Goal: Download file/media

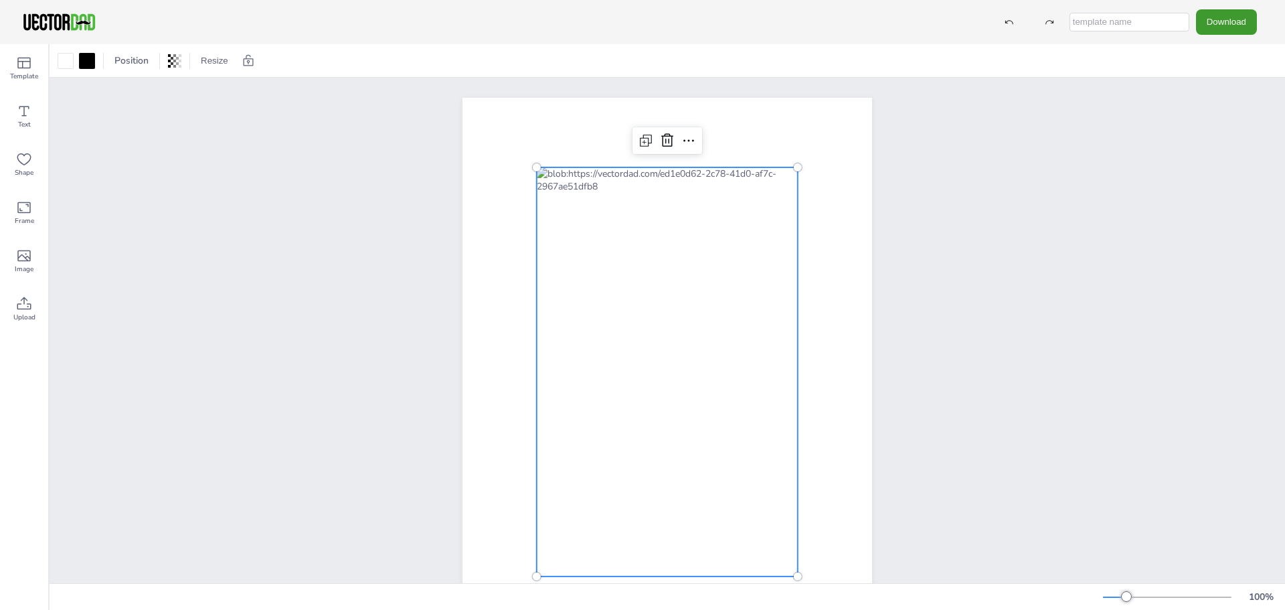
click at [598, 232] on div at bounding box center [667, 371] width 261 height 409
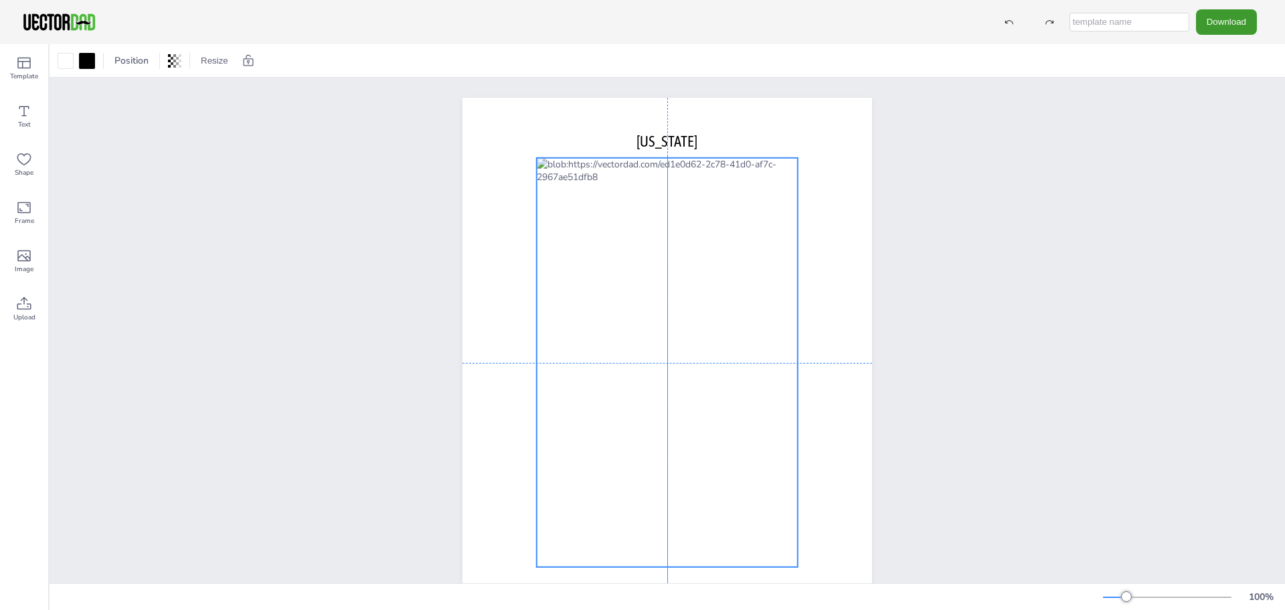
drag, startPoint x: 673, startPoint y: 266, endPoint x: 674, endPoint y: 256, distance: 10.1
click at [674, 256] on div at bounding box center [667, 362] width 261 height 409
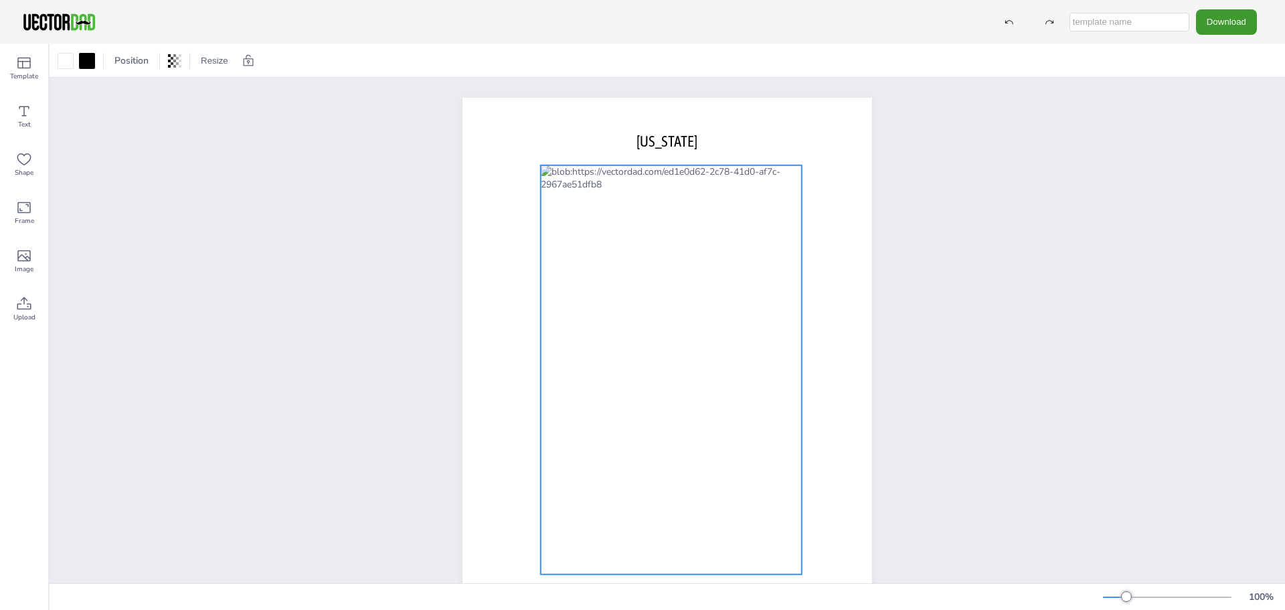
drag, startPoint x: 695, startPoint y: 271, endPoint x: 699, endPoint y: 278, distance: 8.4
click at [699, 278] on div at bounding box center [671, 369] width 261 height 409
drag, startPoint x: 685, startPoint y: 294, endPoint x: 683, endPoint y: 303, distance: 8.8
click at [683, 303] on div at bounding box center [667, 378] width 261 height 409
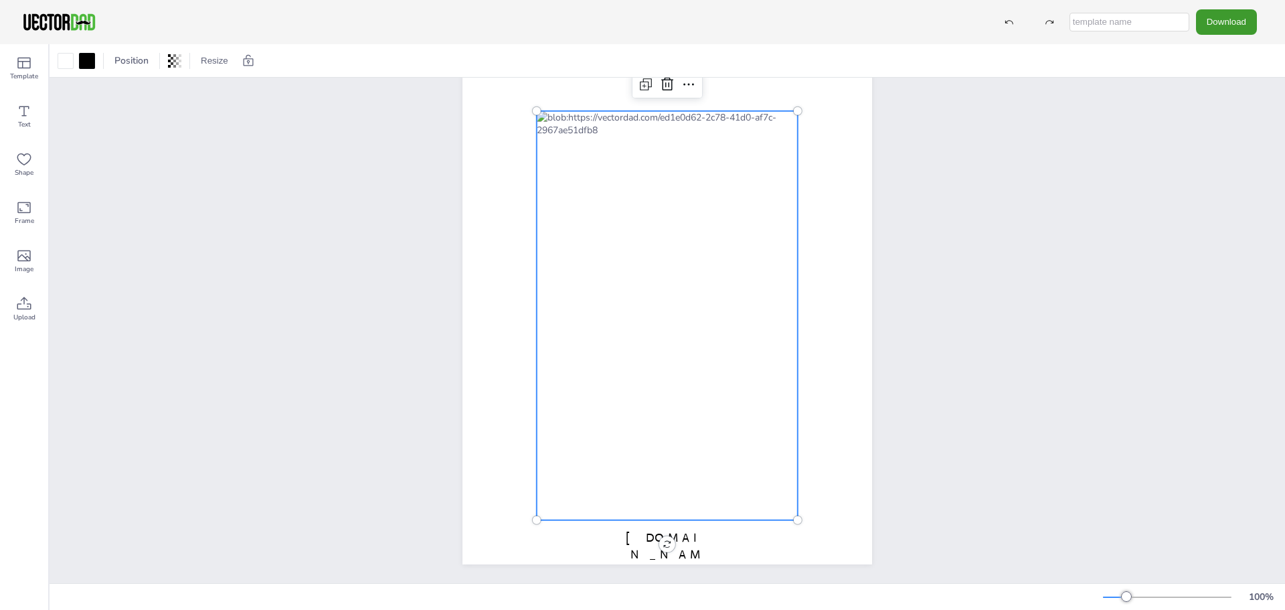
scroll to position [74, 0]
click at [685, 295] on div at bounding box center [667, 310] width 261 height 409
click at [174, 70] on div at bounding box center [174, 60] width 19 height 21
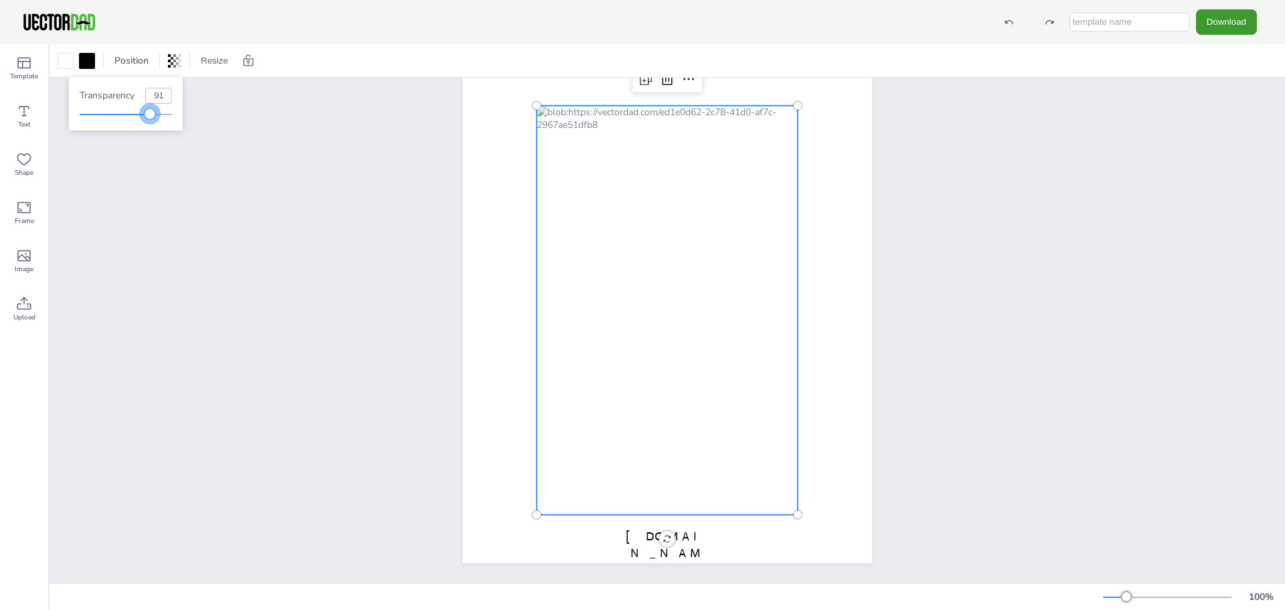
type input "92"
drag, startPoint x: 172, startPoint y: 119, endPoint x: 166, endPoint y: 122, distance: 6.9
click at [166, 122] on div "Transparency 92" at bounding box center [126, 104] width 114 height 54
click at [178, 159] on div "vectordad.com INDIANA" at bounding box center [668, 298] width 1236 height 570
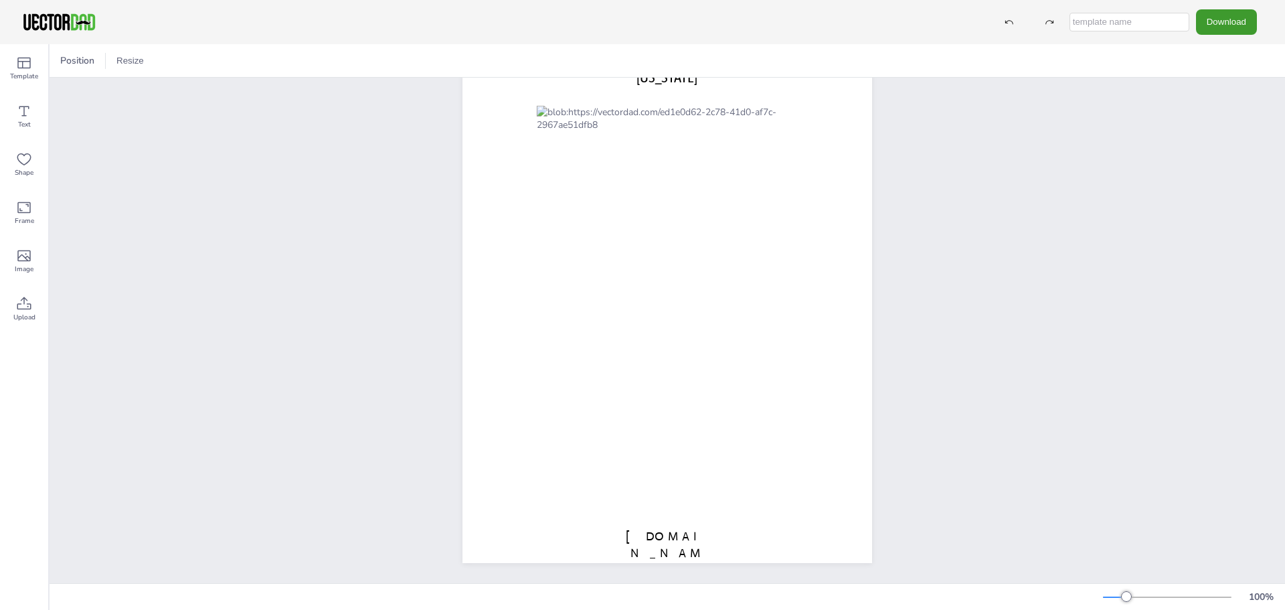
scroll to position [0, 0]
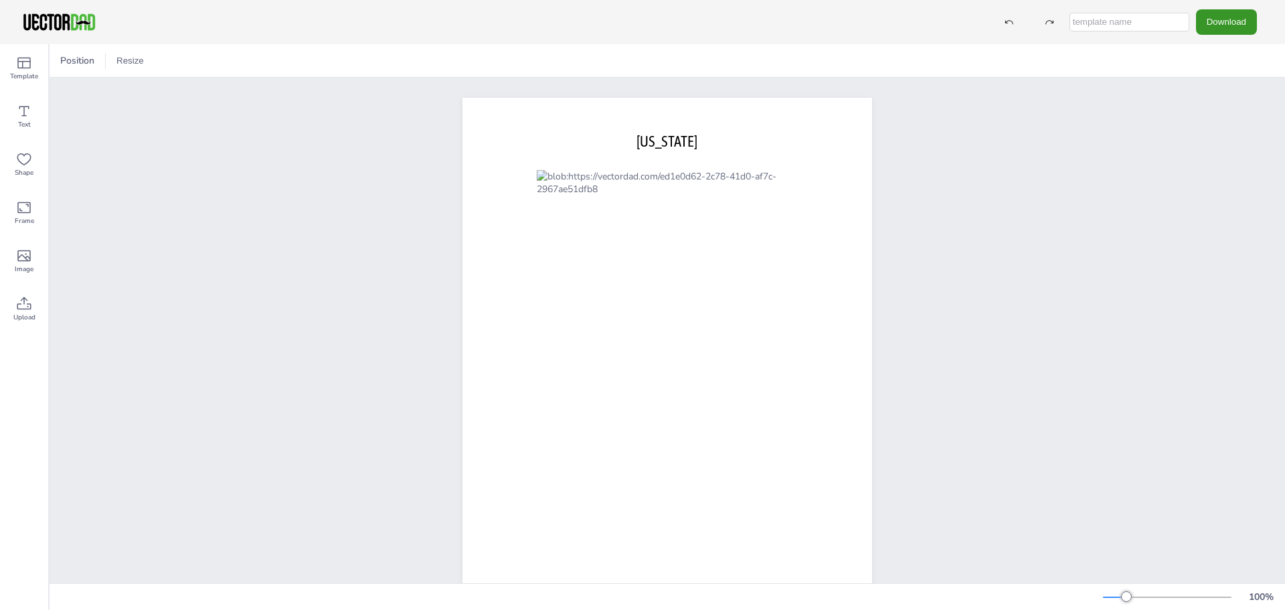
click at [1235, 33] on button "Download" at bounding box center [1226, 21] width 61 height 25
click at [1227, 100] on li "JPG" at bounding box center [1230, 108] width 110 height 27
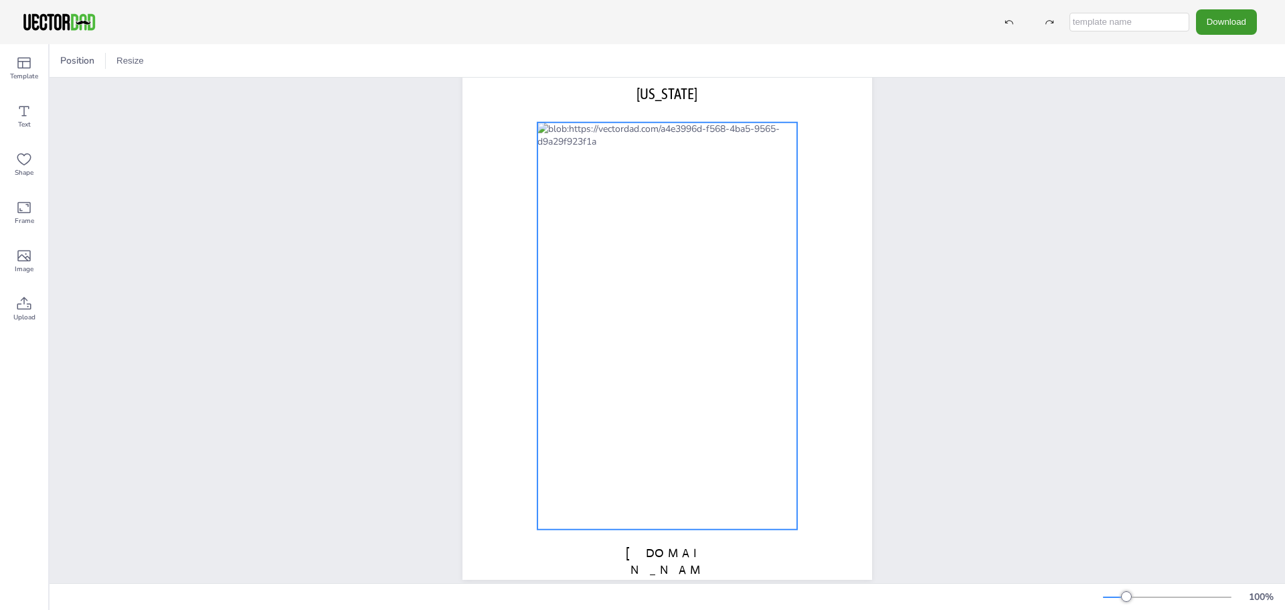
scroll to position [74, 0]
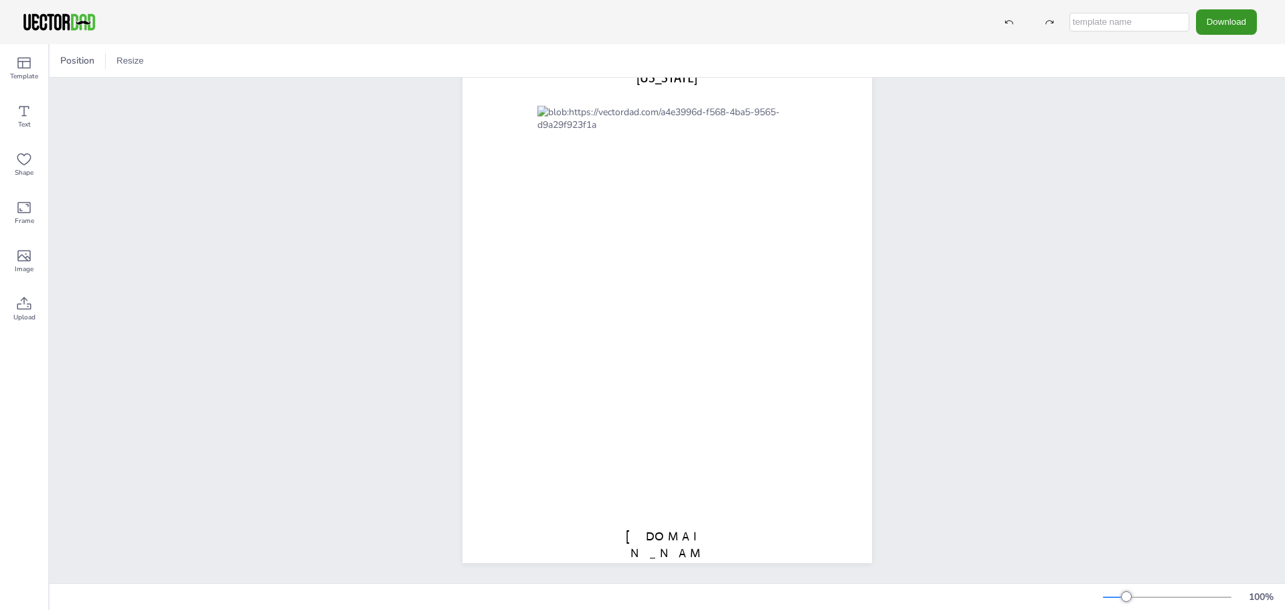
click at [1246, 17] on button "Download" at bounding box center [1226, 21] width 61 height 25
click at [1215, 116] on li "JPG" at bounding box center [1230, 108] width 110 height 27
